Goal: Task Accomplishment & Management: Manage account settings

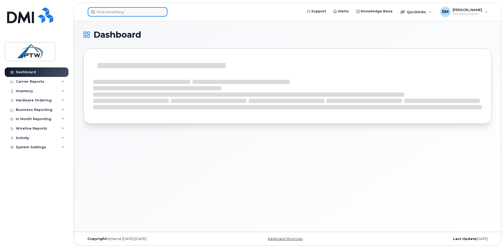
click at [102, 10] on input at bounding box center [128, 11] width 80 height 9
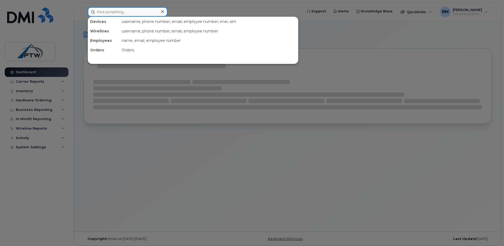
click at [102, 10] on input at bounding box center [128, 11] width 80 height 9
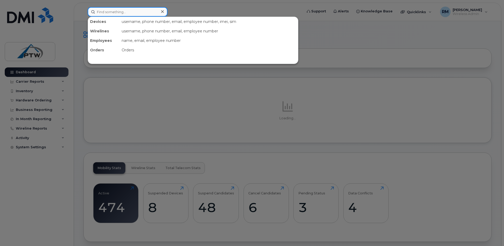
paste input "5872774833"
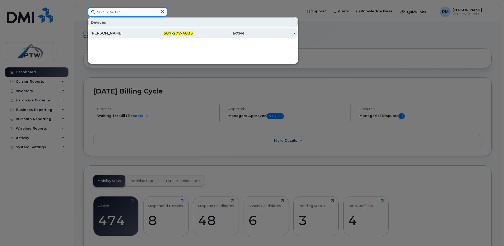
type input "5872774833"
click at [115, 34] on div "Brett Schneider" at bounding box center [116, 33] width 51 height 5
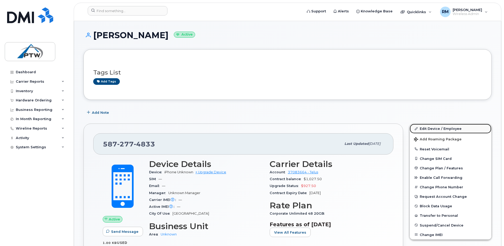
click at [436, 128] on link "Edit Device / Employee" at bounding box center [451, 128] width 82 height 9
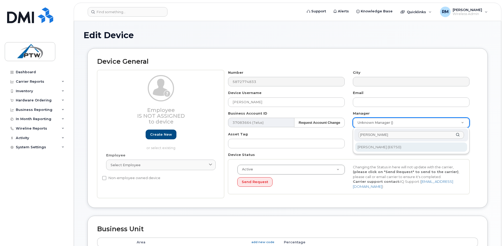
type input "ken hut"
type input "3325"
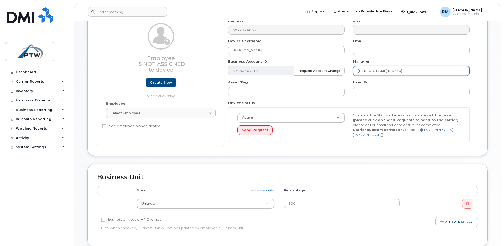
scroll to position [53, 0]
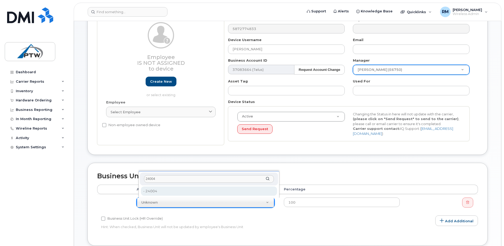
type input "24004"
type input "4208148"
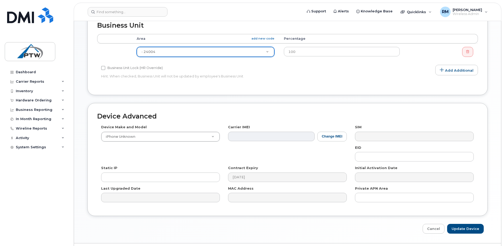
scroll to position [218, 0]
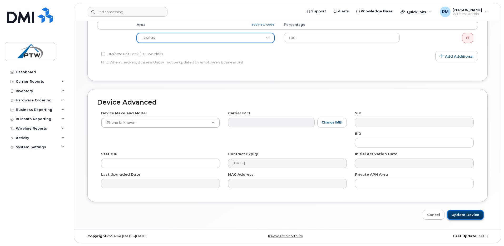
click at [462, 213] on input "Update Device" at bounding box center [465, 215] width 37 height 10
type input "Saving..."
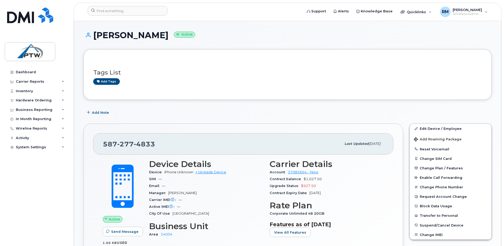
scroll to position [1, 0]
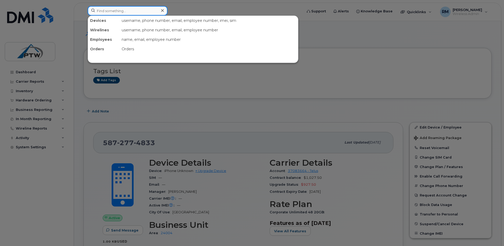
click at [132, 10] on input at bounding box center [128, 10] width 80 height 9
paste input "5875734867"
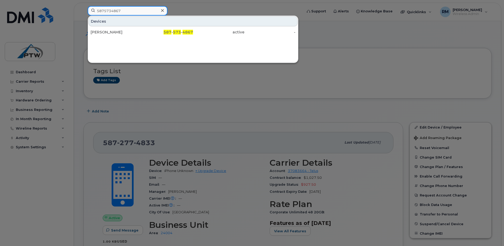
type input "5875734867"
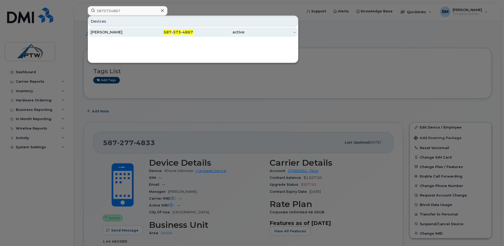
click at [114, 32] on div "Chris Deveaux" at bounding box center [116, 31] width 51 height 5
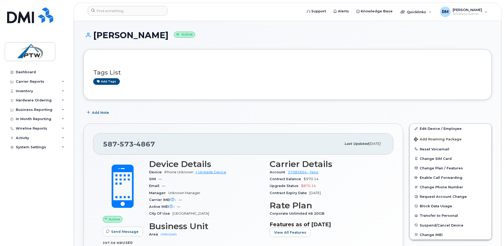
drag, startPoint x: 94, startPoint y: 35, endPoint x: 155, endPoint y: 38, distance: 61.5
click at [155, 38] on h1 "Chris Deveaux Active" at bounding box center [287, 35] width 408 height 9
copy h1 "Chris Deveaux"
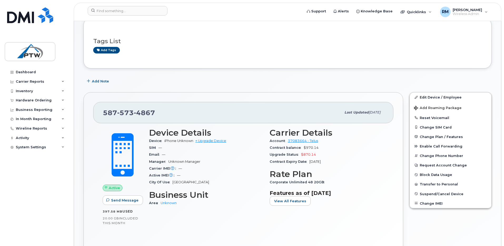
scroll to position [28, 0]
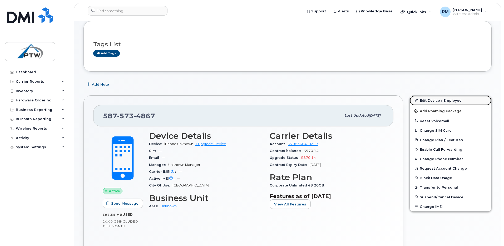
click at [435, 100] on link "Edit Device / Employee" at bounding box center [451, 100] width 82 height 9
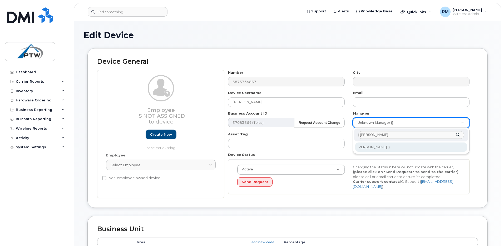
type input "zugeld"
type input "146688"
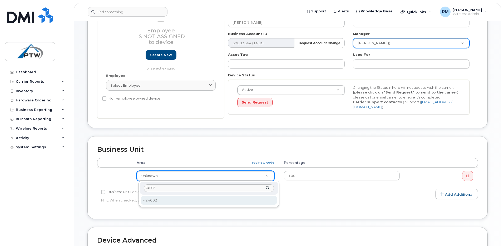
scroll to position [85, 0]
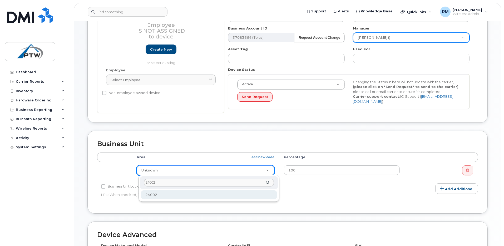
type input "24002"
type input "4208146"
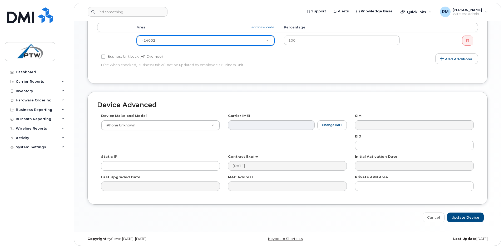
scroll to position [218, 0]
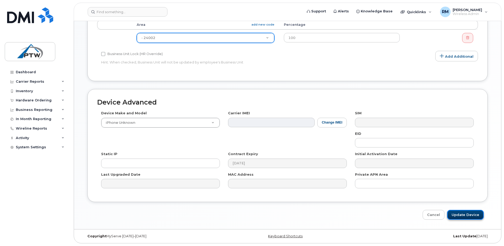
click at [465, 215] on input "Update Device" at bounding box center [465, 215] width 37 height 10
type input "Saving..."
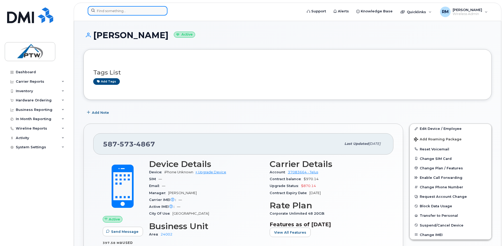
click at [115, 11] on input at bounding box center [128, 10] width 80 height 9
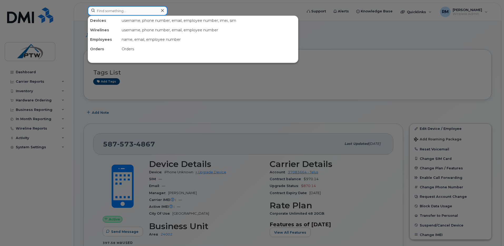
paste input "5876445292"
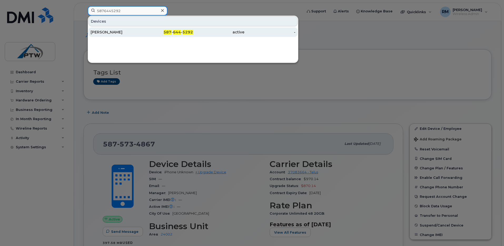
type input "5876445292"
click at [115, 31] on div "[PERSON_NAME]" at bounding box center [116, 31] width 51 height 5
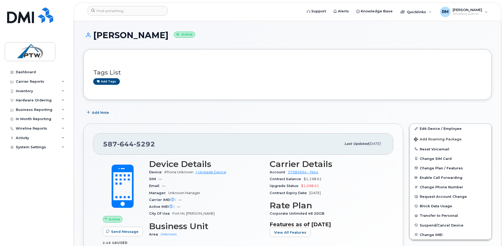
drag, startPoint x: 176, startPoint y: 35, endPoint x: 96, endPoint y: 33, distance: 79.3
click at [96, 33] on h1 "Wayne Macdonald Active" at bounding box center [287, 35] width 408 height 9
copy h1 "[PERSON_NAME]"
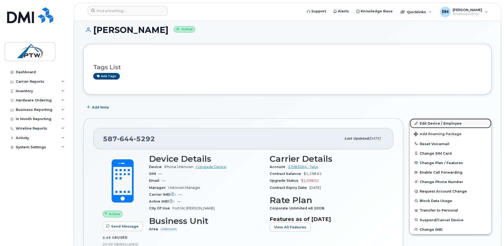
click at [430, 121] on link "Edit Device / Employee" at bounding box center [451, 123] width 82 height 9
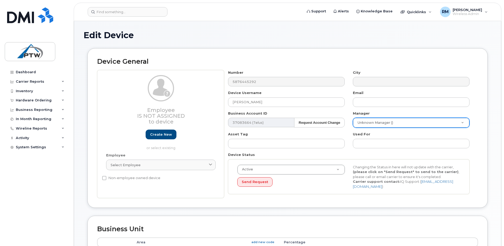
scroll to position [1, 0]
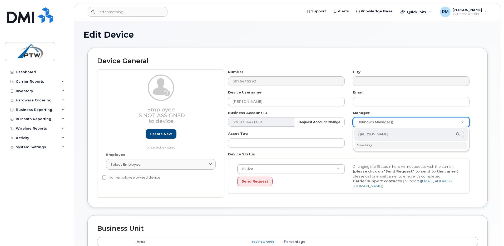
type input "[PERSON_NAME]"
type input "3348"
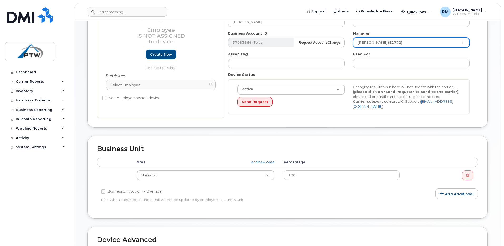
scroll to position [88, 0]
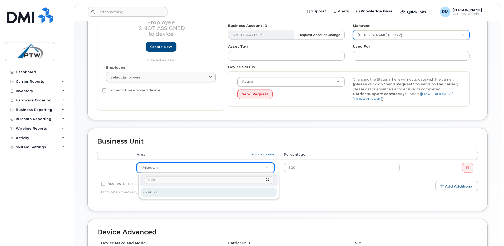
type input "24033"
type input "4208153"
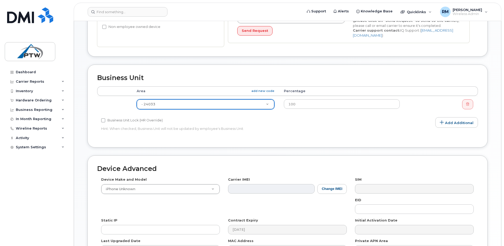
scroll to position [218, 0]
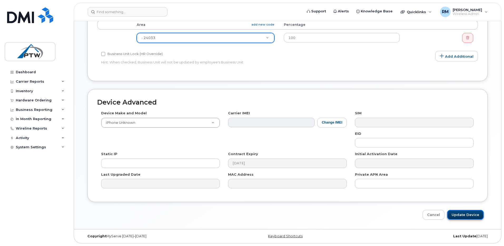
click at [473, 213] on input "Update Device" at bounding box center [465, 215] width 37 height 10
type input "Saving..."
